Goal: Information Seeking & Learning: Understand process/instructions

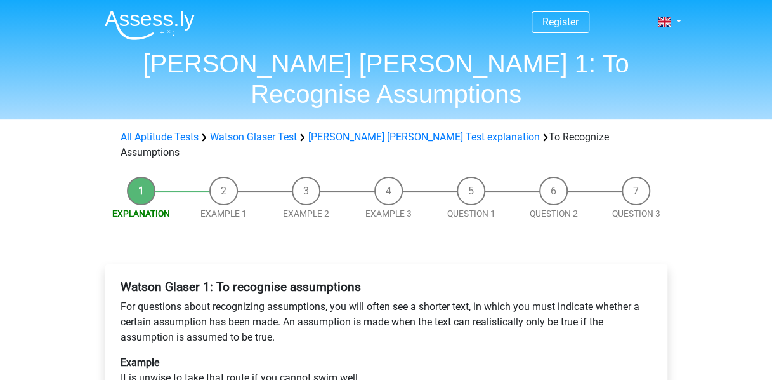
click at [192, 355] on p "Example It is unwise to take that route if you cannot swim well." at bounding box center [387, 370] width 532 height 30
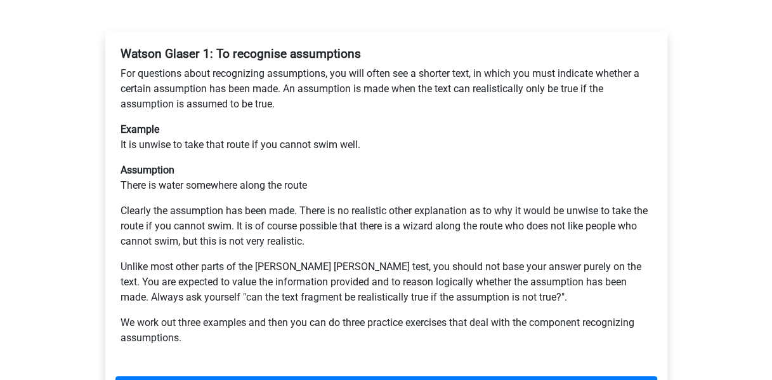
scroll to position [237, 0]
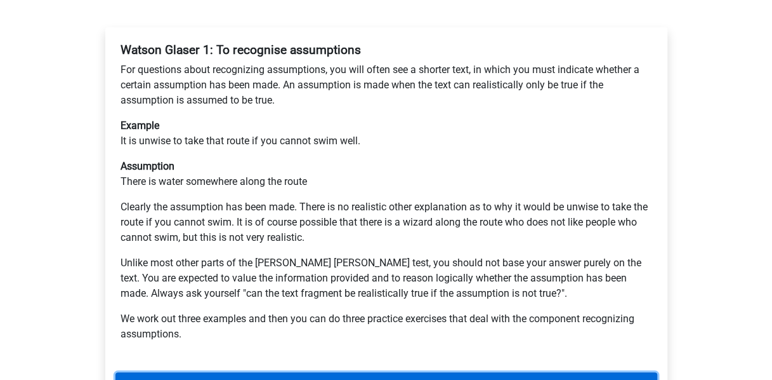
click at [229, 372] on link "Next" at bounding box center [387, 384] width 542 height 24
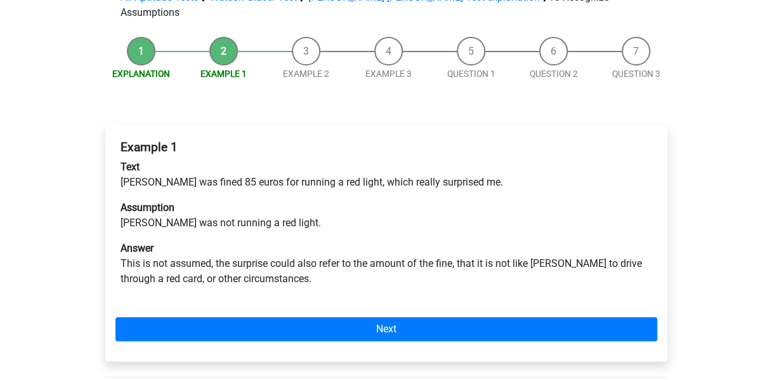
scroll to position [142, 0]
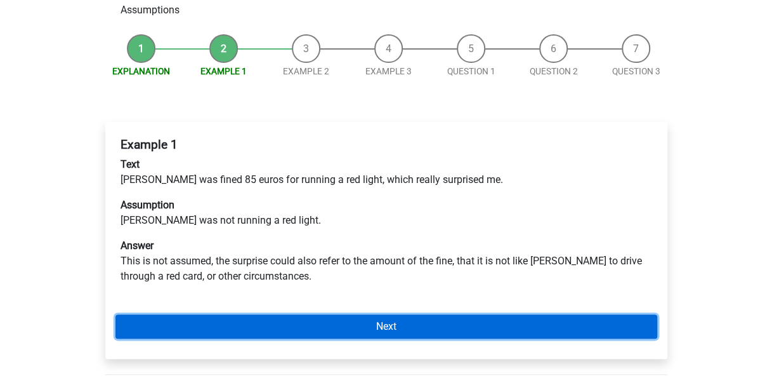
click at [249, 314] on link "Next" at bounding box center [387, 326] width 542 height 24
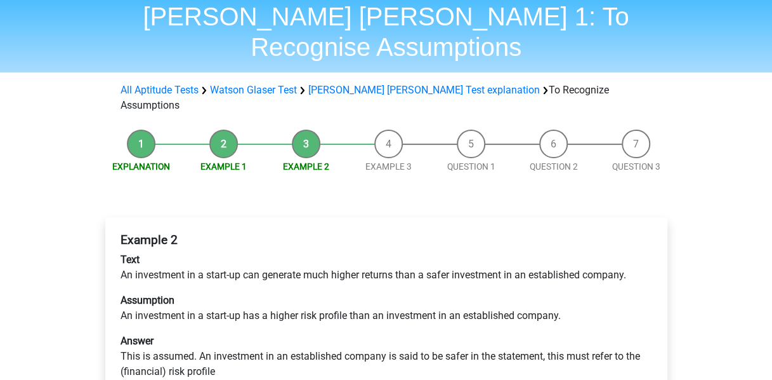
scroll to position [95, 0]
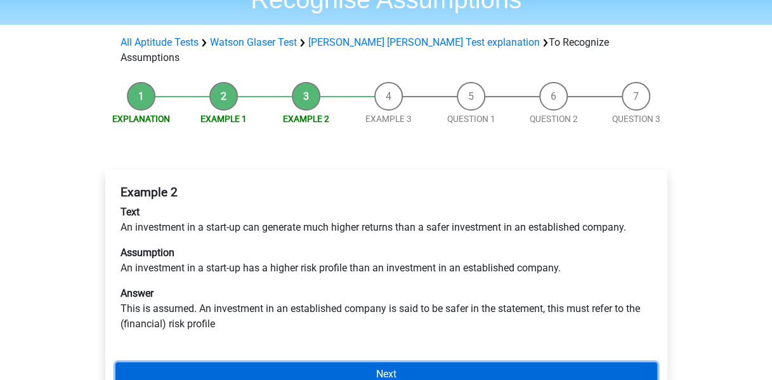
click at [246, 362] on link "Next" at bounding box center [387, 374] width 542 height 24
